Goal: Task Accomplishment & Management: Use online tool/utility

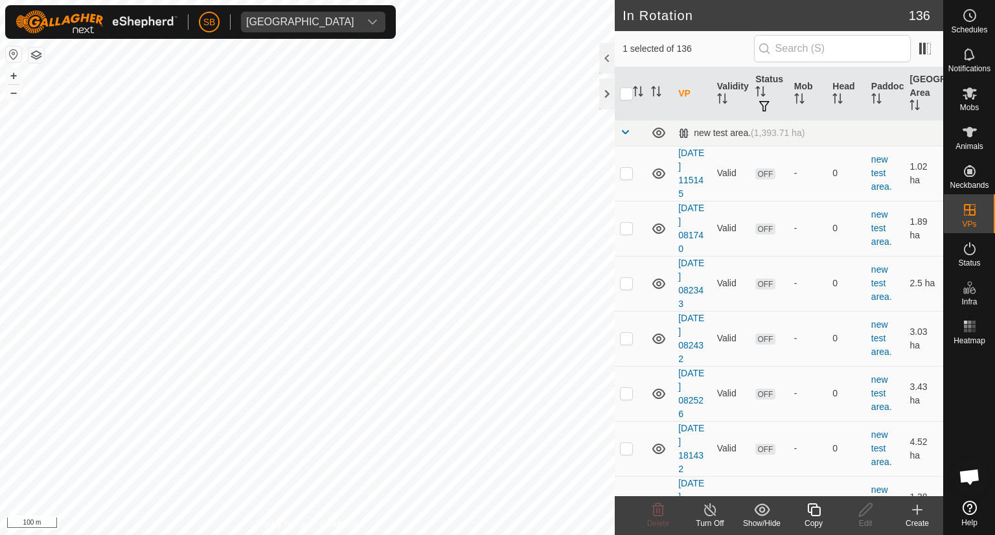
checkbox input "false"
checkbox input "true"
click at [818, 506] on icon at bounding box center [813, 509] width 13 height 13
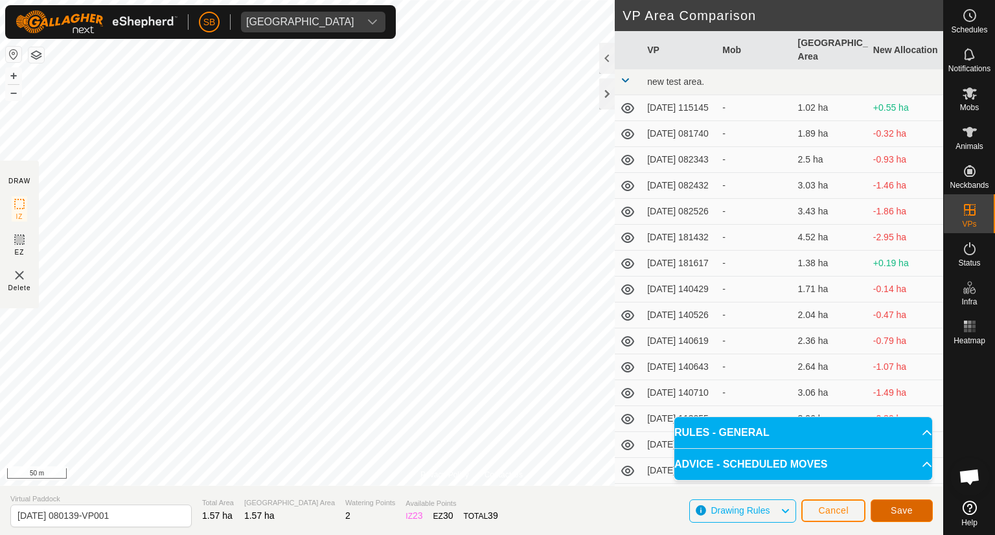
click at [912, 510] on span "Save" at bounding box center [901, 510] width 22 height 10
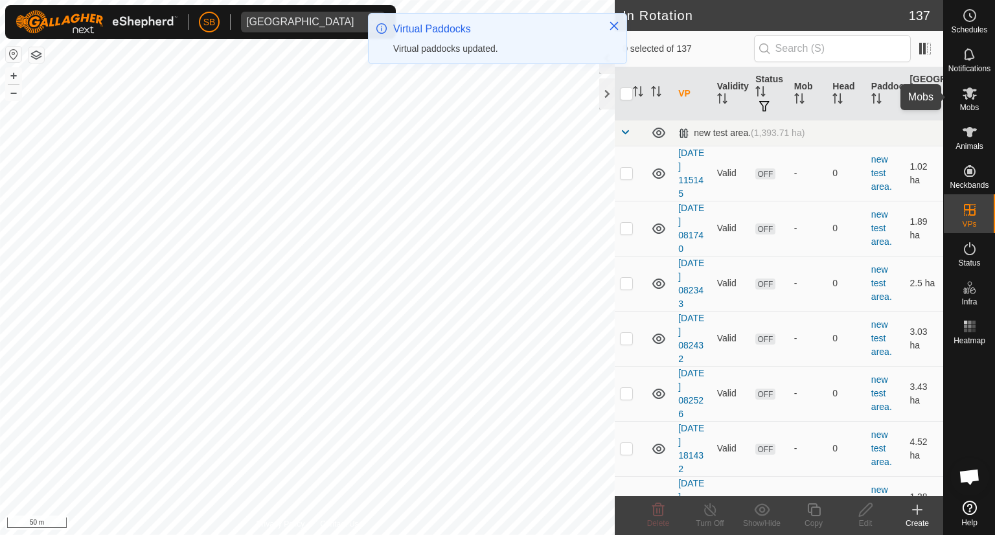
click at [964, 97] on icon at bounding box center [969, 93] width 14 height 12
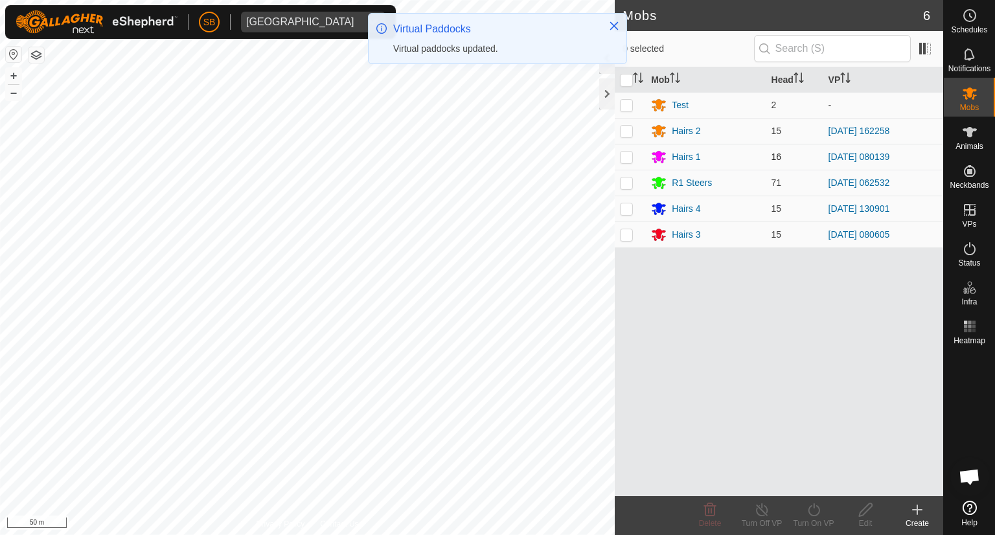
click at [624, 159] on p-checkbox at bounding box center [626, 157] width 13 height 10
checkbox input "true"
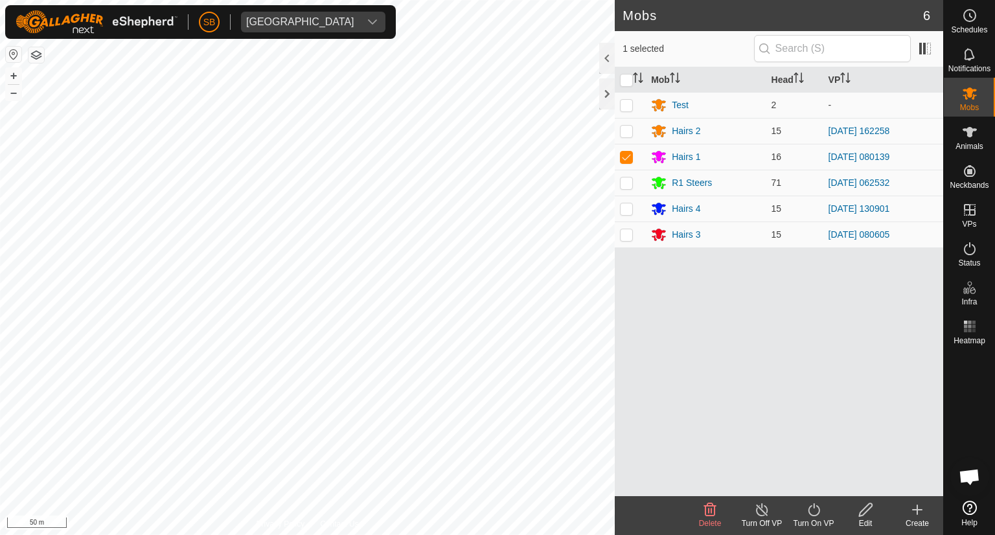
click at [815, 512] on icon at bounding box center [814, 510] width 16 height 16
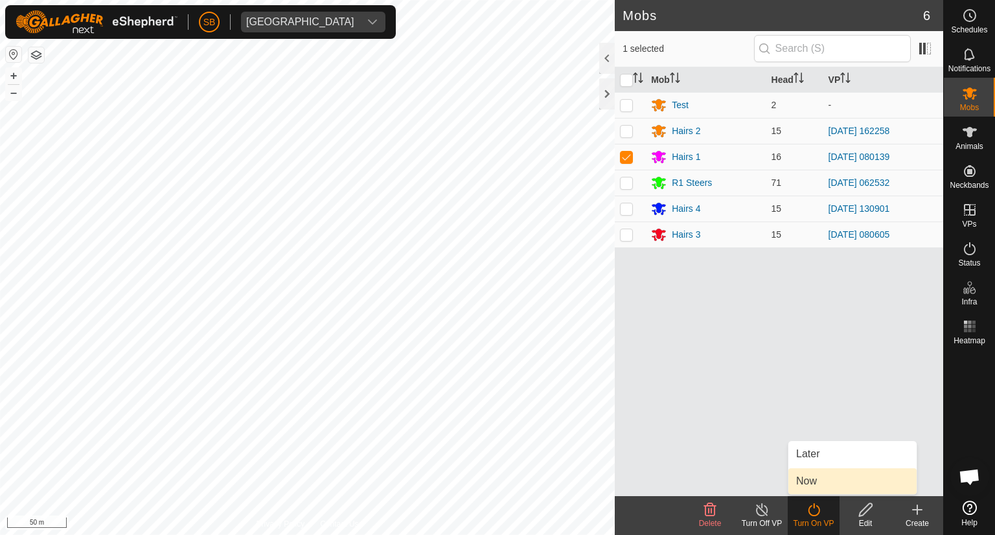
click at [806, 478] on link "Now" at bounding box center [852, 481] width 128 height 26
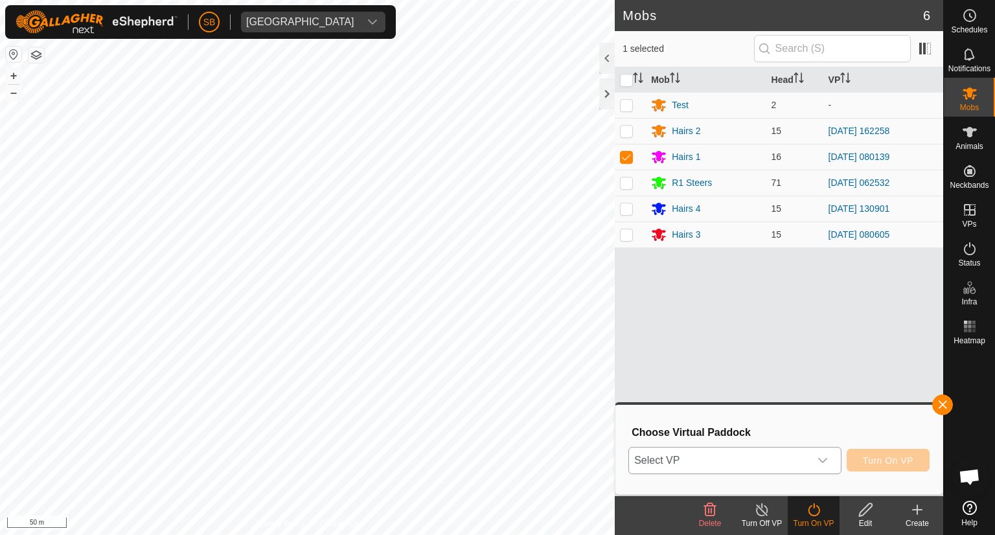
click at [826, 464] on icon "dropdown trigger" at bounding box center [822, 460] width 10 height 10
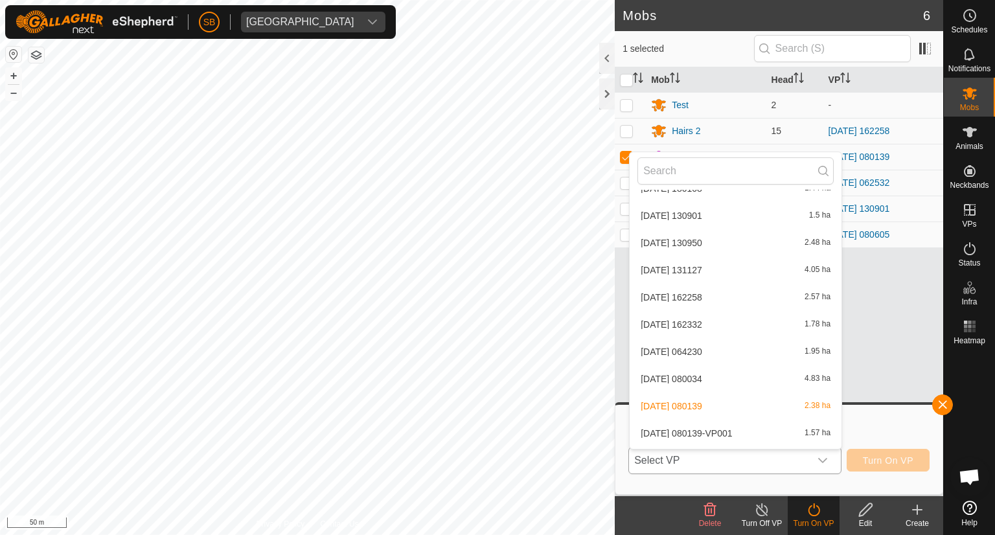
scroll to position [3496, 0]
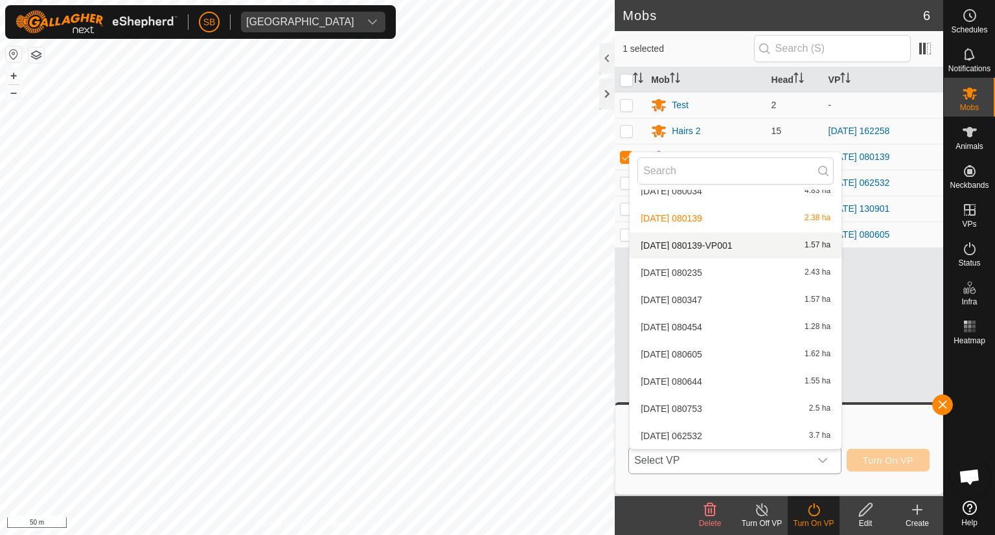
click at [710, 240] on li "[DATE] 080139-VP001 1.57 ha" at bounding box center [735, 245] width 212 height 26
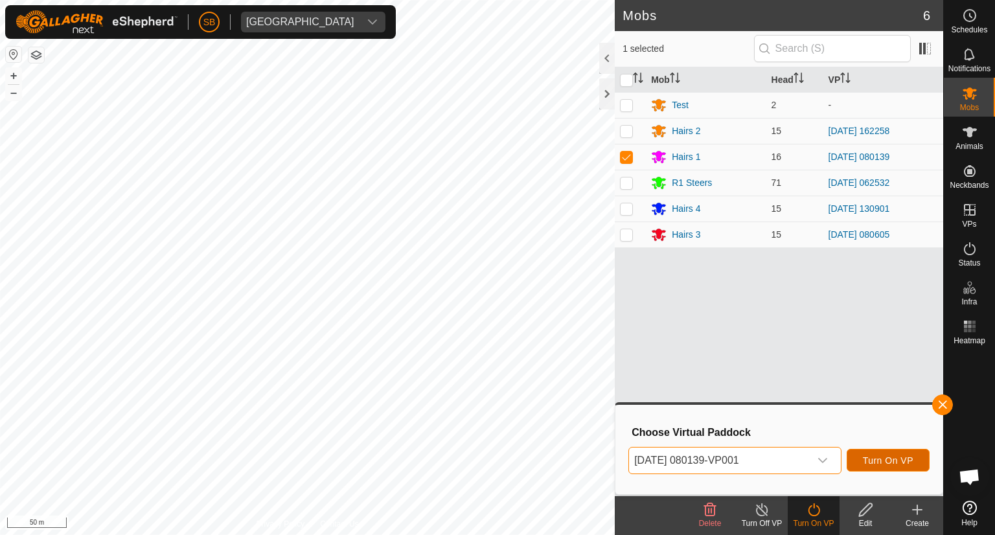
click at [887, 459] on span "Turn On VP" at bounding box center [888, 460] width 51 height 10
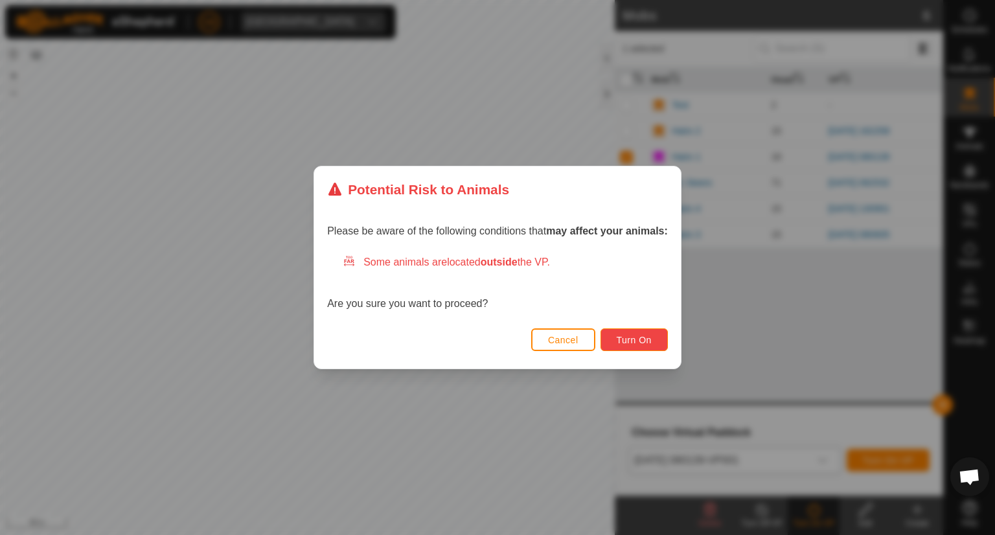
click at [642, 340] on span "Turn On" at bounding box center [634, 340] width 35 height 10
